Goal: Task Accomplishment & Management: Manage account settings

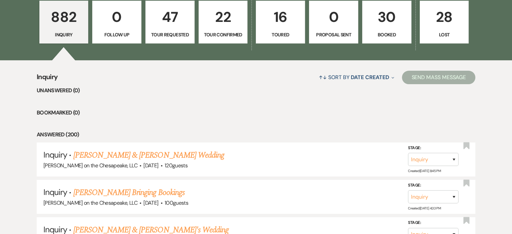
click at [390, 35] on p "Booked" at bounding box center [386, 34] width 40 height 7
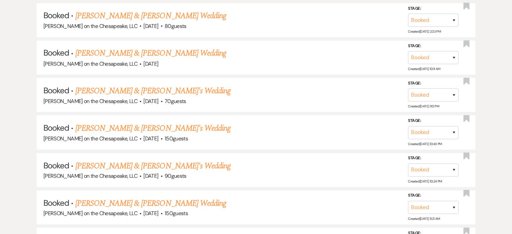
scroll to position [1293, 0]
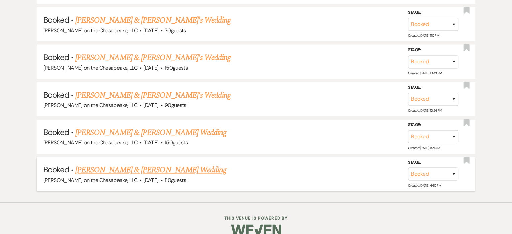
click at [163, 164] on link "[PERSON_NAME] & [PERSON_NAME] Wedding" at bounding box center [150, 170] width 151 height 12
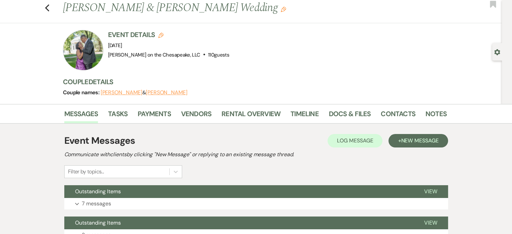
scroll to position [34, 0]
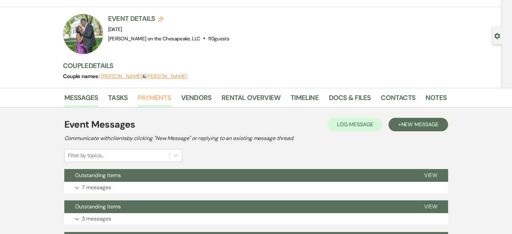
click at [152, 98] on link "Payments" at bounding box center [154, 99] width 33 height 15
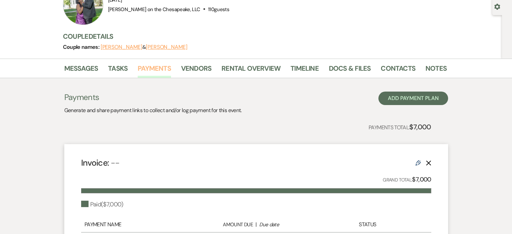
scroll to position [54, 0]
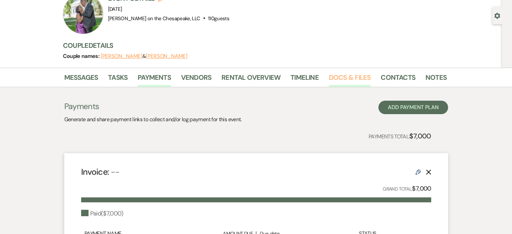
click at [346, 78] on link "Docs & Files" at bounding box center [350, 79] width 42 height 15
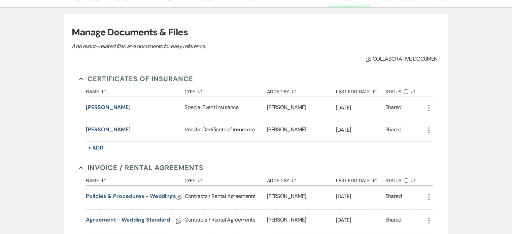
scroll to position [189, 0]
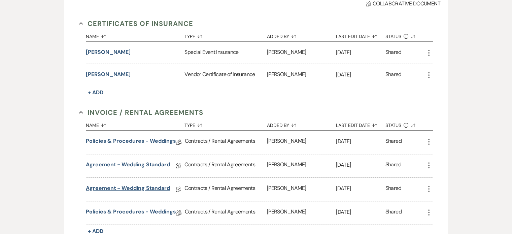
click at [129, 187] on link "Agreement - Wedding Standard" at bounding box center [128, 189] width 84 height 10
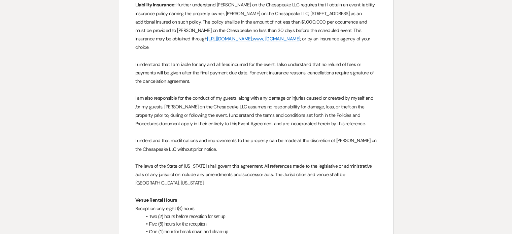
scroll to position [404, 0]
